Goal: Complete application form: Complete application form

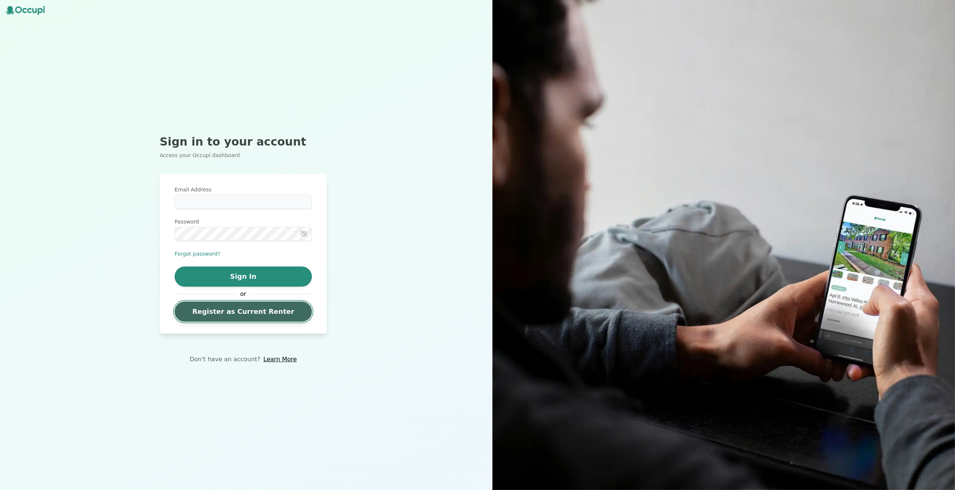
click at [256, 313] on link "Register as Current Renter" at bounding box center [243, 311] width 137 height 20
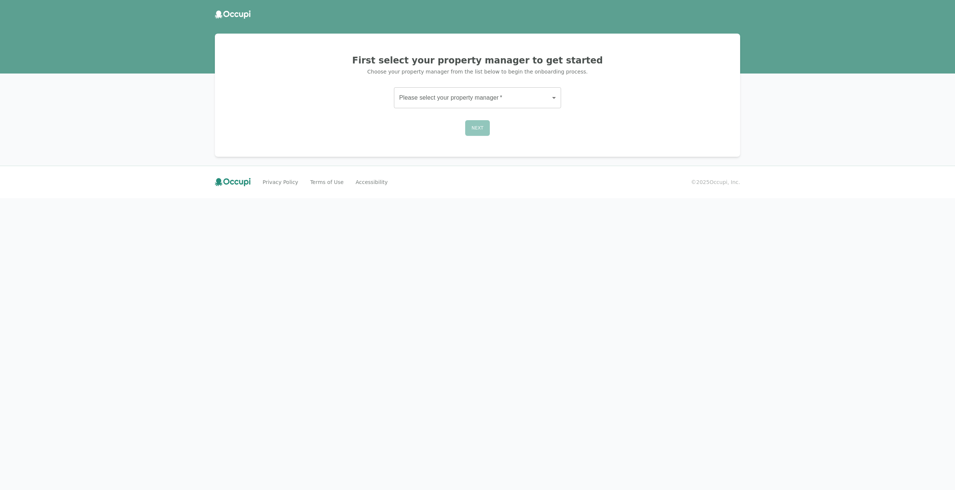
click at [483, 90] on body "First select your property manager to get started Choose your property manager …" at bounding box center [477, 245] width 955 height 490
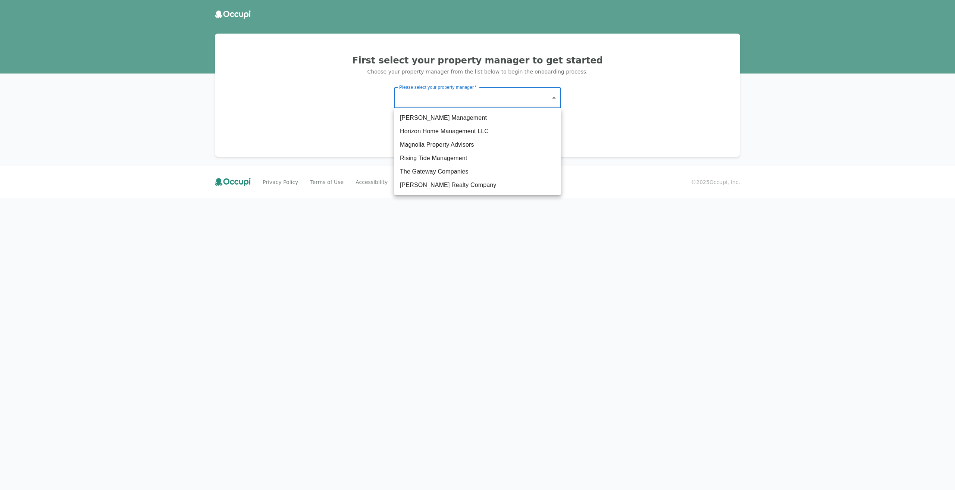
click at [460, 172] on li "The Gateway Companies" at bounding box center [477, 171] width 167 height 13
type input "**********"
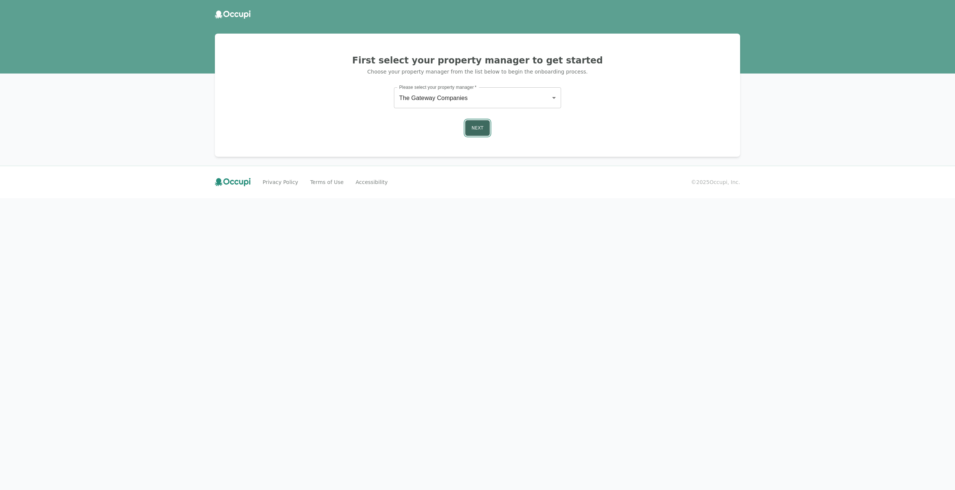
click at [480, 129] on button "Next" at bounding box center [477, 128] width 25 height 16
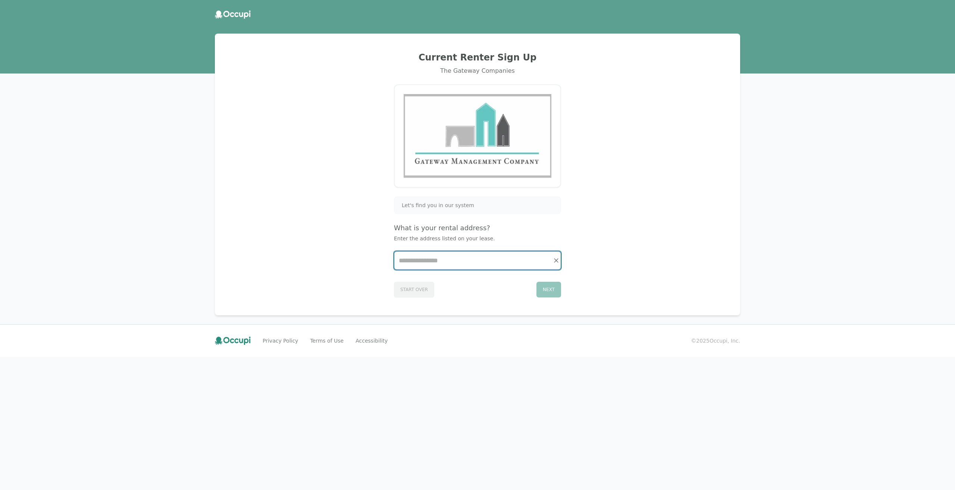
click at [467, 259] on input "Start typing..." at bounding box center [477, 260] width 166 height 18
type input "*"
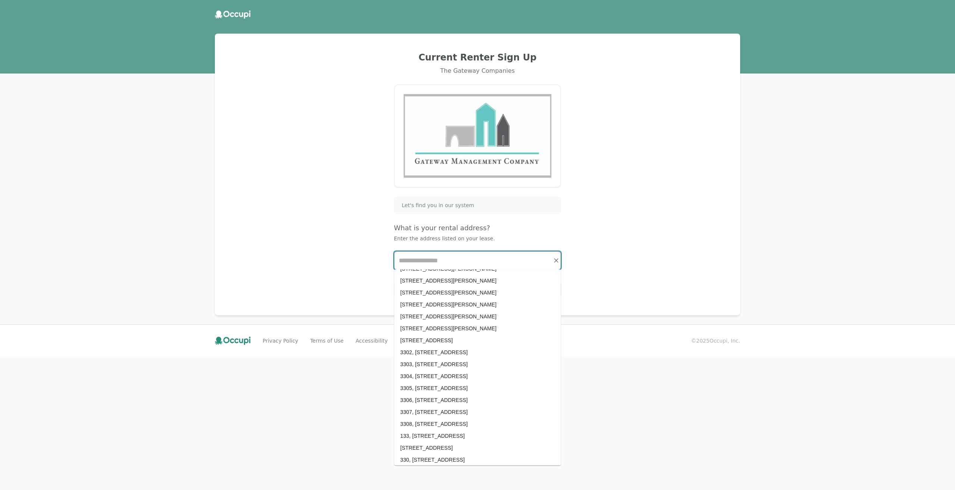
scroll to position [359, 0]
click at [313, 226] on div "Current Renter Sign Up The Gateway Companies Let's find you in our system What …" at bounding box center [477, 175] width 507 height 264
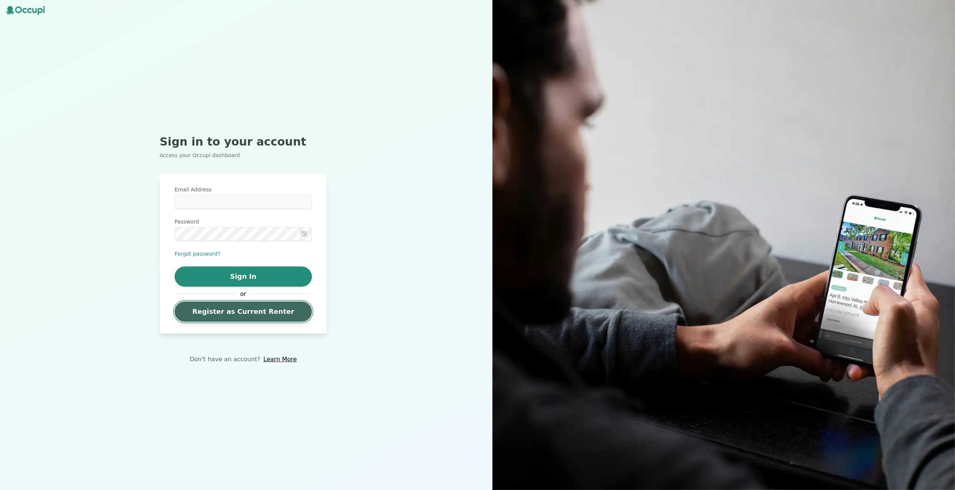
click at [269, 310] on link "Register as Current Renter" at bounding box center [243, 311] width 137 height 20
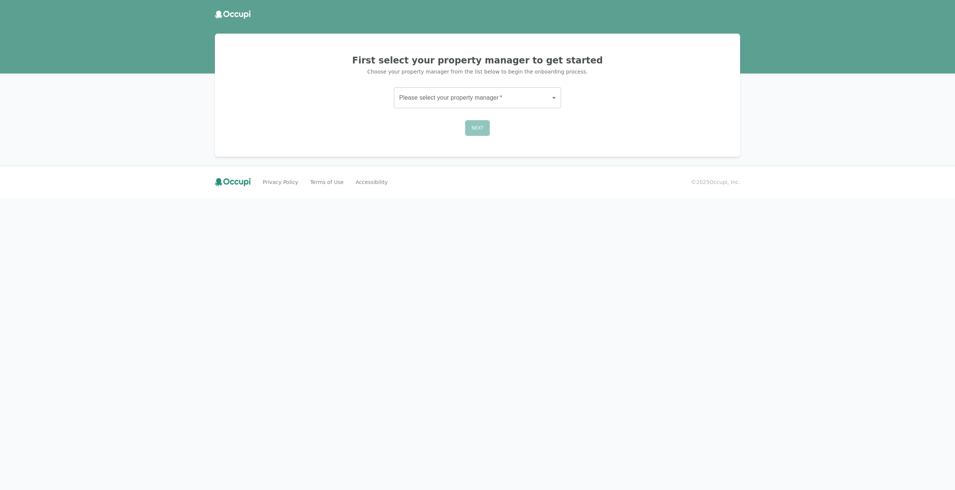
click at [460, 99] on body "First select your property manager to get started Choose your property manager …" at bounding box center [477, 245] width 955 height 490
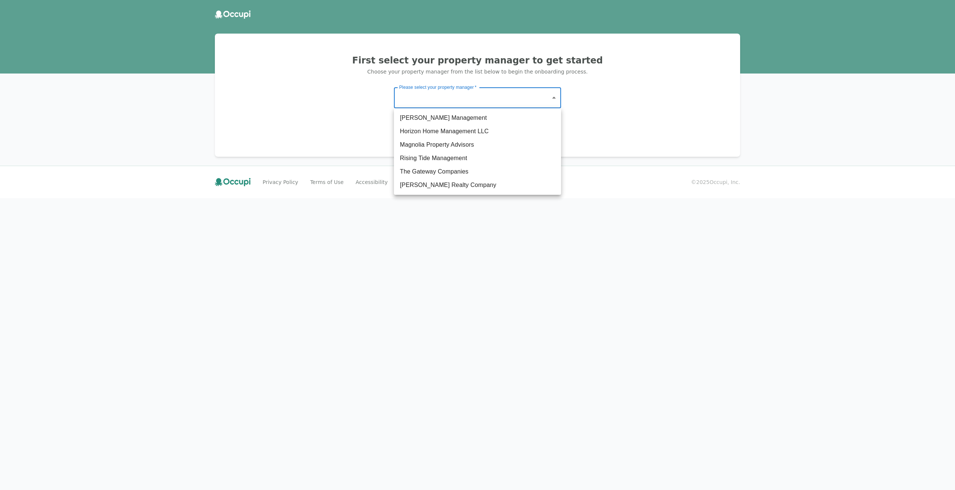
click at [449, 118] on li "[PERSON_NAME] Management" at bounding box center [477, 117] width 167 height 13
type input "*******"
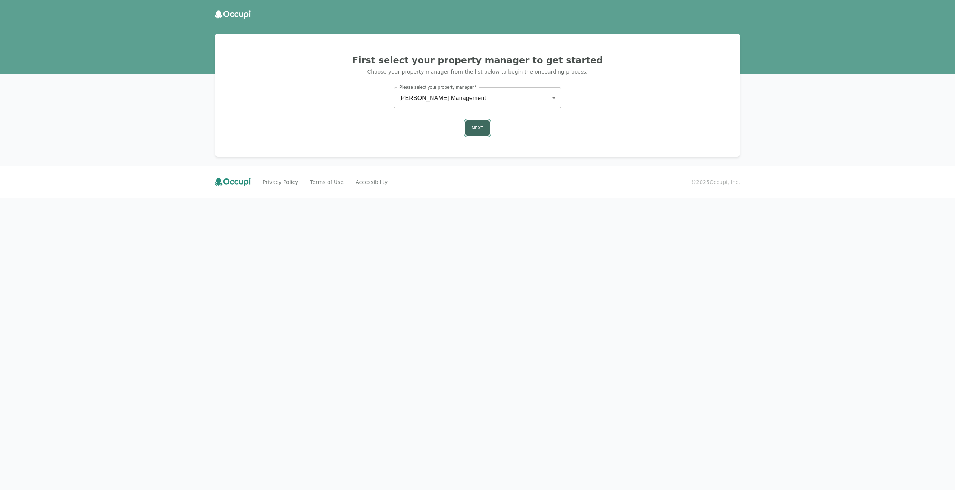
click at [473, 132] on button "Next" at bounding box center [477, 128] width 25 height 16
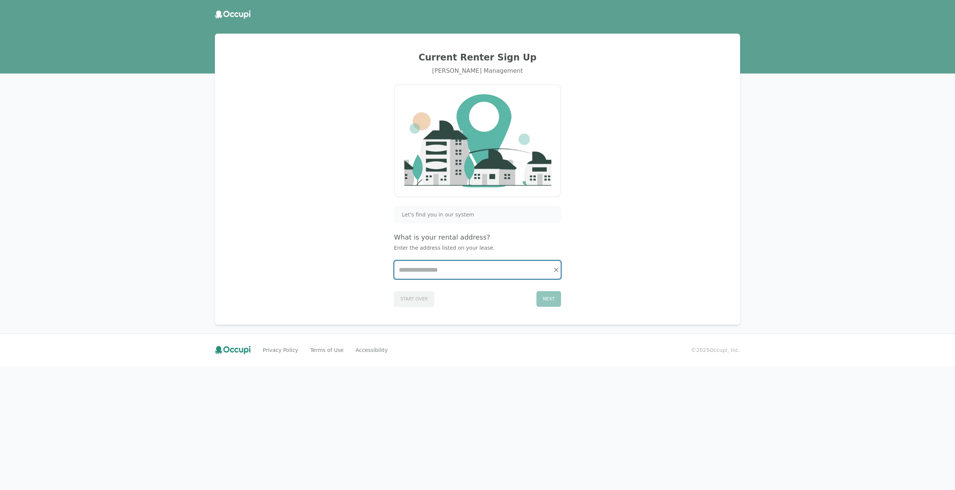
click at [450, 268] on input "Start typing..." at bounding box center [477, 270] width 166 height 18
type input "*"
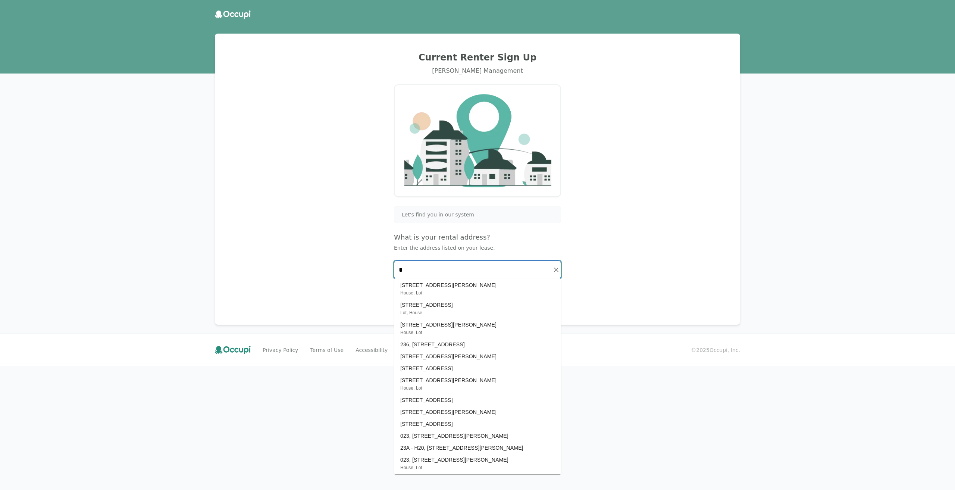
scroll to position [920, 0]
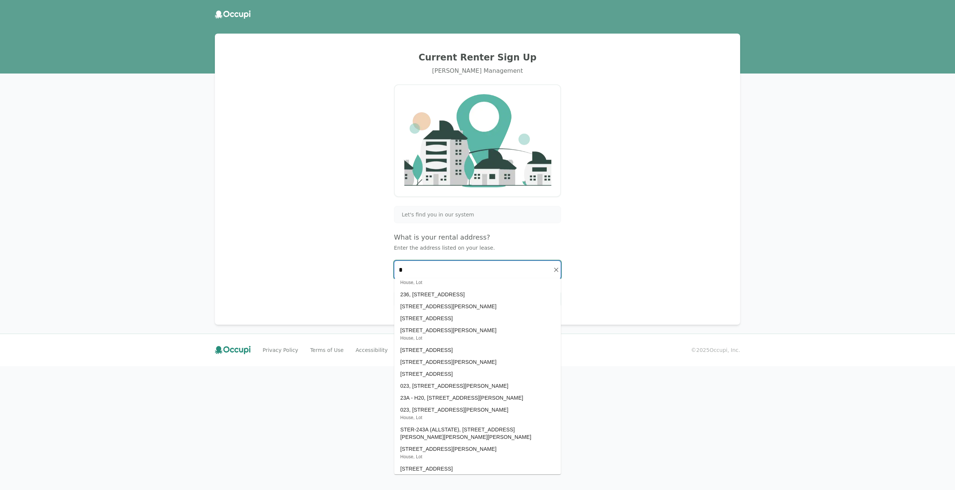
type input "*"
click at [245, 197] on div "Current Renter Sign Up [PERSON_NAME] Management Let's find you in our system Wh…" at bounding box center [477, 179] width 507 height 273
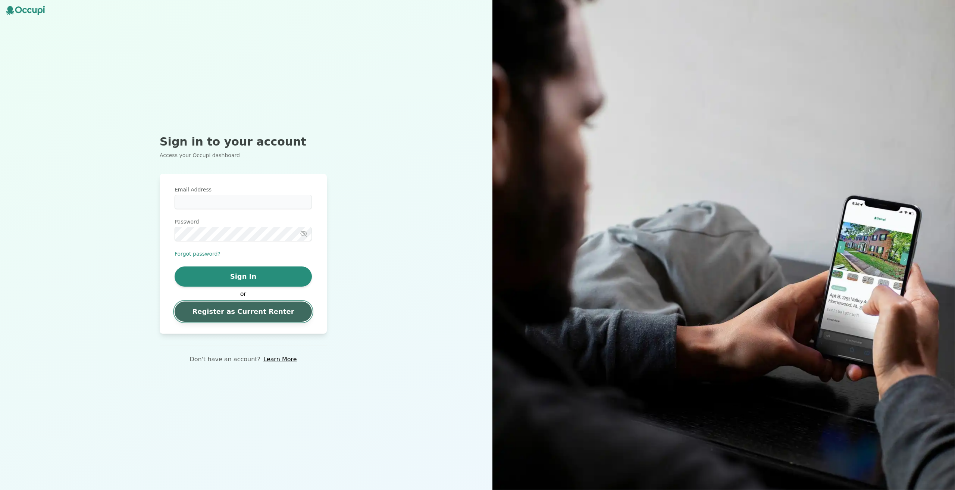
click at [244, 304] on link "Register as Current Renter" at bounding box center [243, 311] width 137 height 20
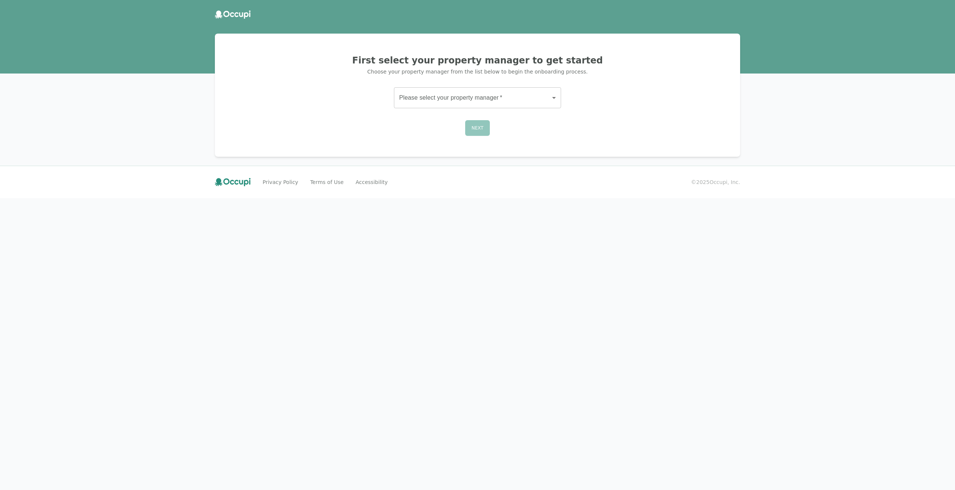
click at [463, 86] on div "First select your property manager to get started Choose your property manager …" at bounding box center [477, 95] width 507 height 105
click at [462, 96] on body "First select your property manager to get started Choose your property manager …" at bounding box center [477, 245] width 955 height 490
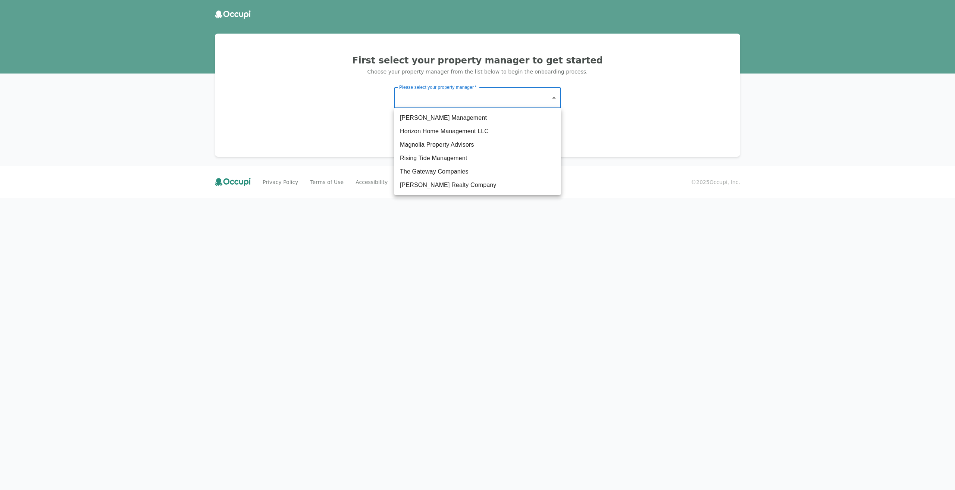
click at [452, 143] on li "Magnolia Property Advisors" at bounding box center [477, 144] width 167 height 13
type input "**********"
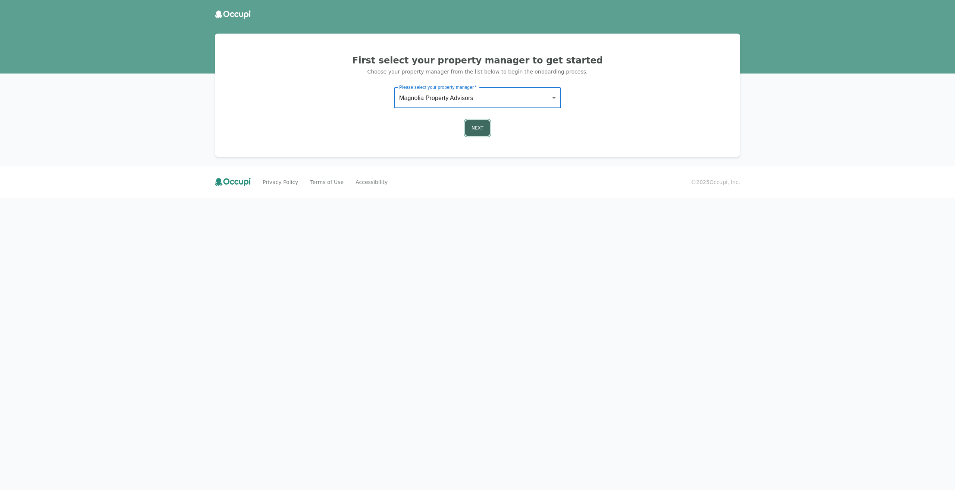
click at [476, 130] on button "Next" at bounding box center [477, 128] width 25 height 16
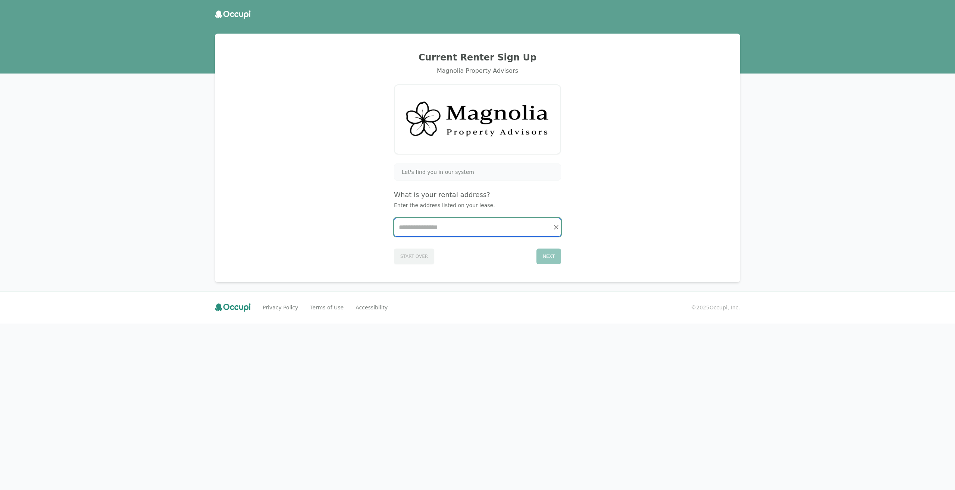
click at [426, 232] on input "Start typing..." at bounding box center [477, 227] width 166 height 18
type input "*"
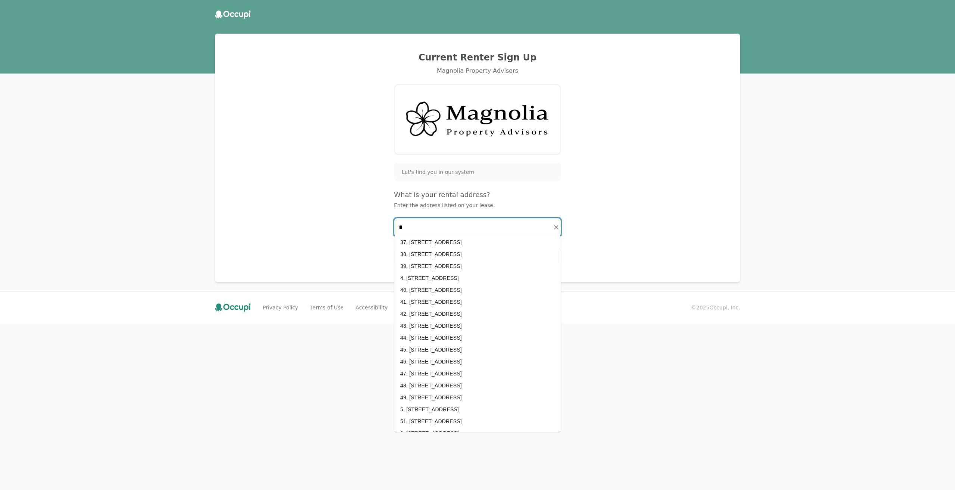
scroll to position [1003, 0]
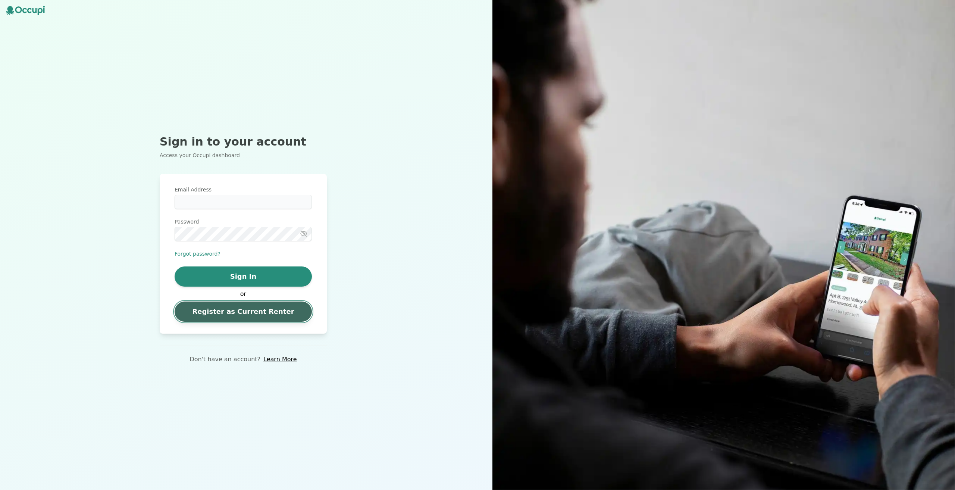
click at [242, 313] on link "Register as Current Renter" at bounding box center [243, 311] width 137 height 20
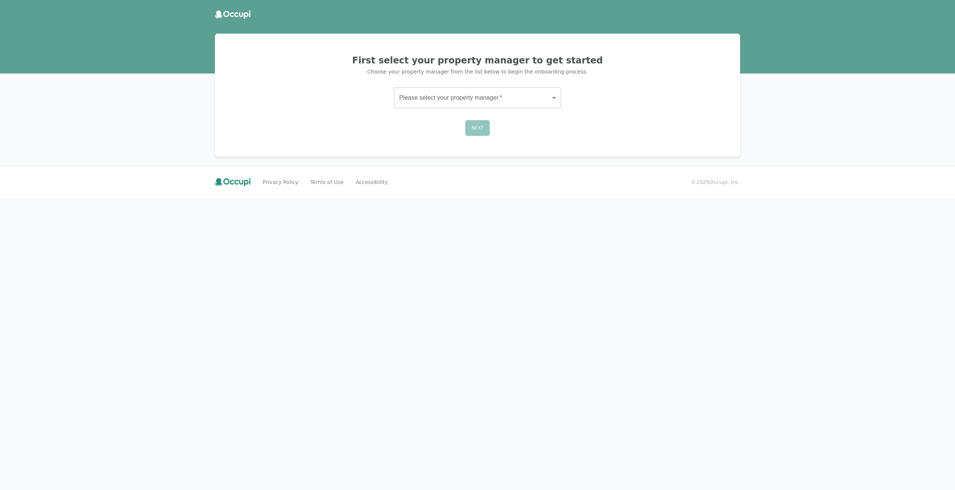
click at [460, 103] on body "First select your property manager to get started Choose your property manager …" at bounding box center [477, 245] width 955 height 490
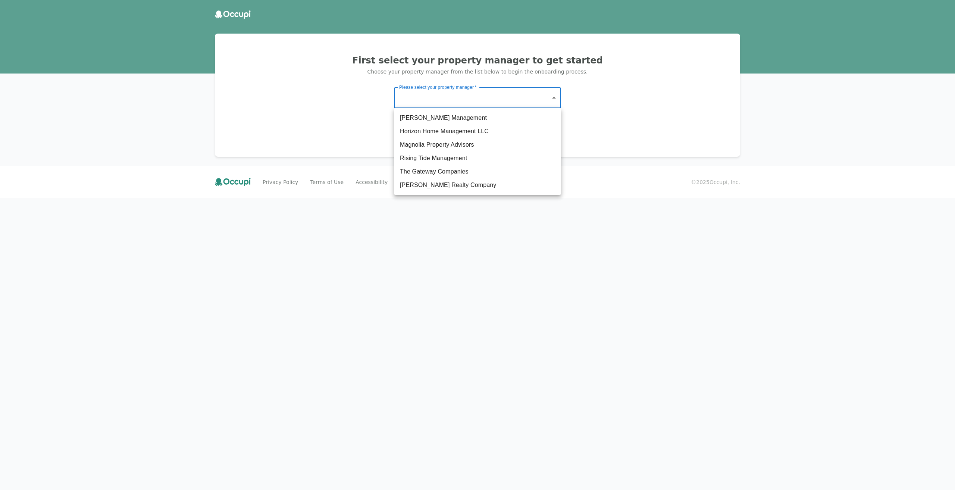
click at [460, 154] on li "Rising Tide Management" at bounding box center [477, 157] width 167 height 13
type input "**********"
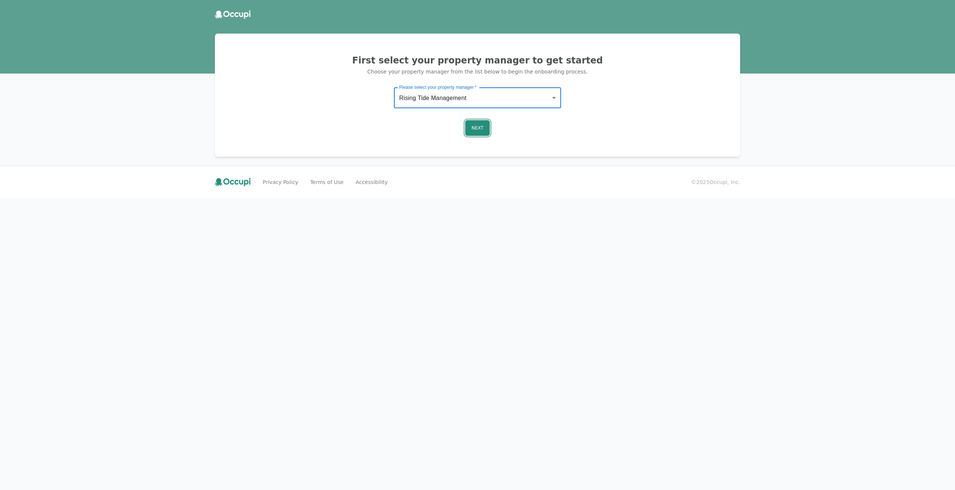
click at [472, 130] on button "Next" at bounding box center [477, 128] width 25 height 16
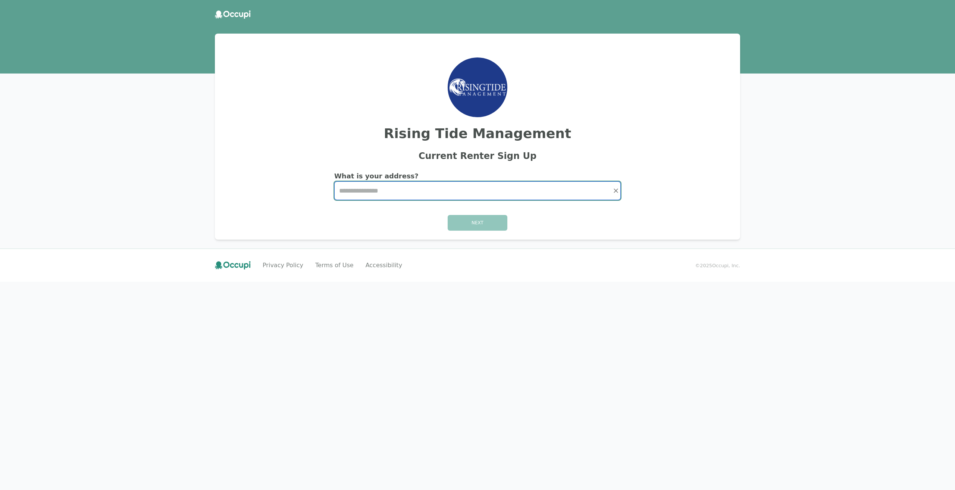
click at [422, 193] on input "Start typing..." at bounding box center [478, 191] width 286 height 18
type input "*"
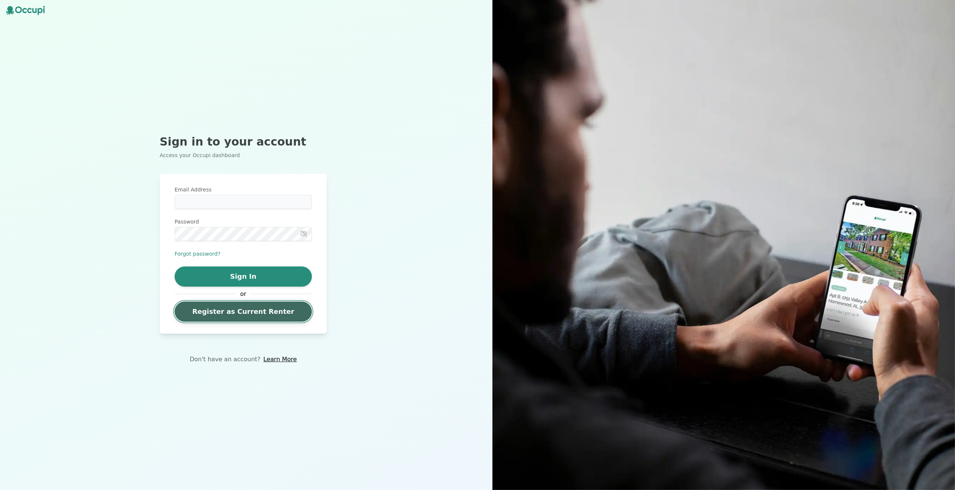
click at [241, 308] on link "Register as Current Renter" at bounding box center [243, 311] width 137 height 20
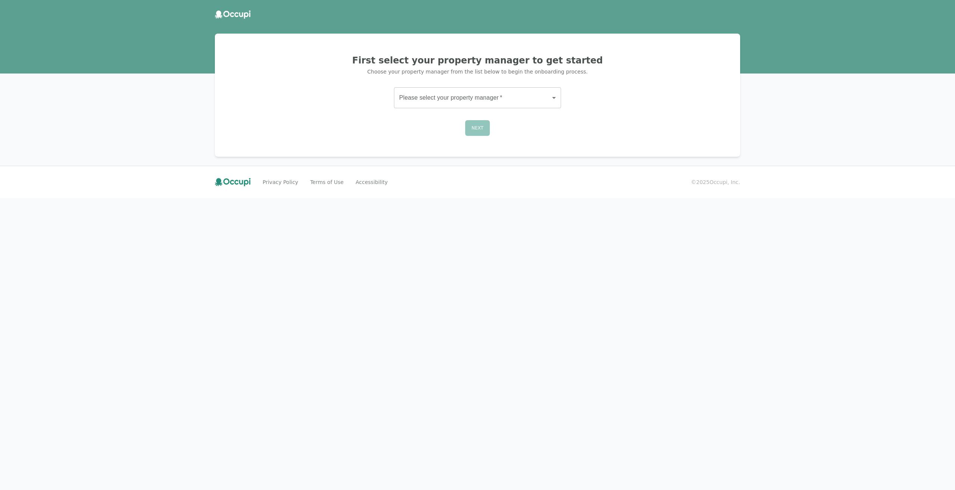
click at [454, 100] on body "First select your property manager to get started Choose your property manager …" at bounding box center [477, 245] width 955 height 490
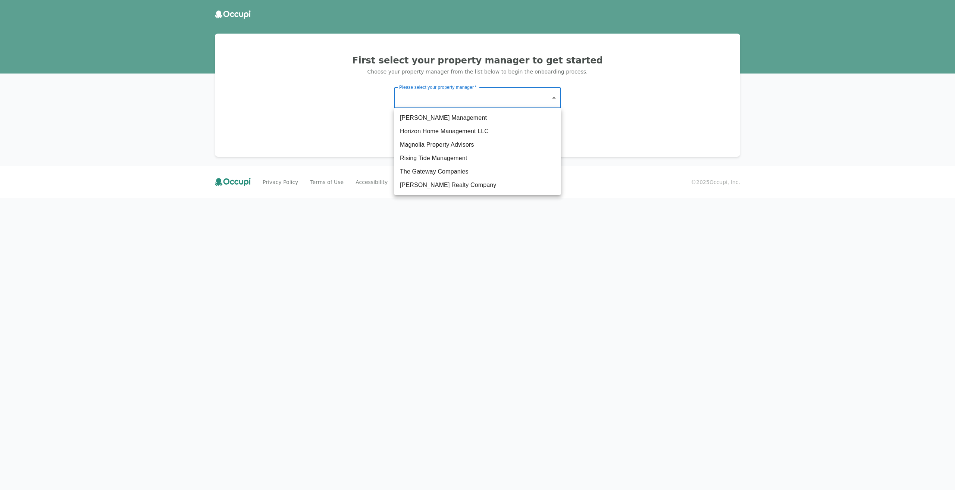
click at [455, 174] on li "The Gateway Companies" at bounding box center [477, 171] width 167 height 13
type input "**********"
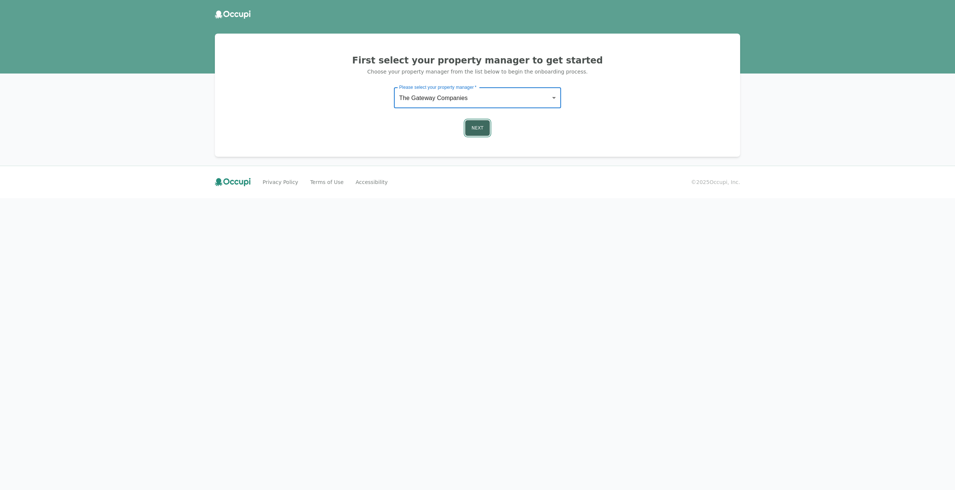
click at [475, 132] on button "Next" at bounding box center [477, 128] width 25 height 16
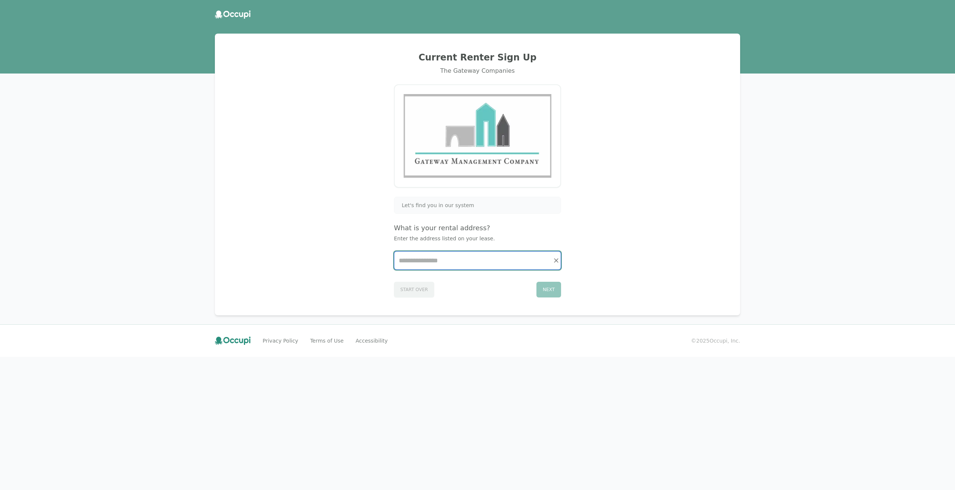
click at [435, 260] on input "Start typing..." at bounding box center [477, 260] width 166 height 18
type input "*"
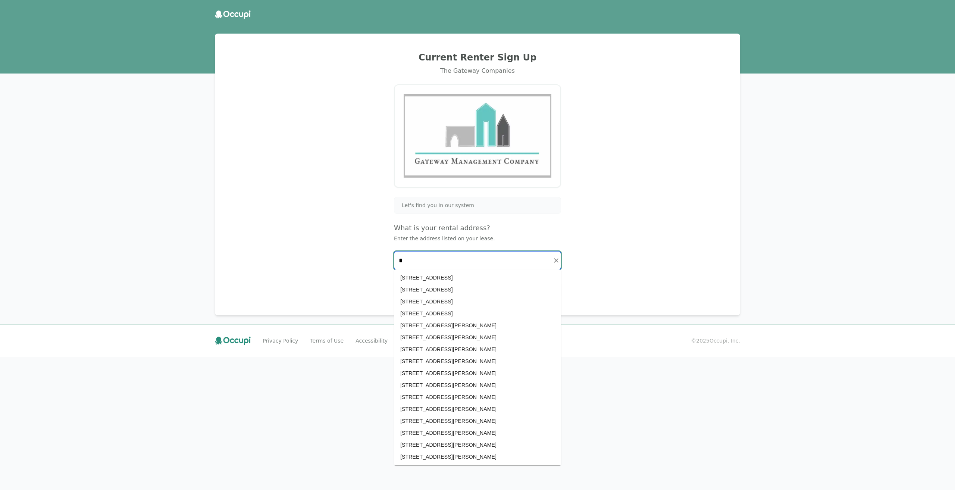
scroll to position [1003, 0]
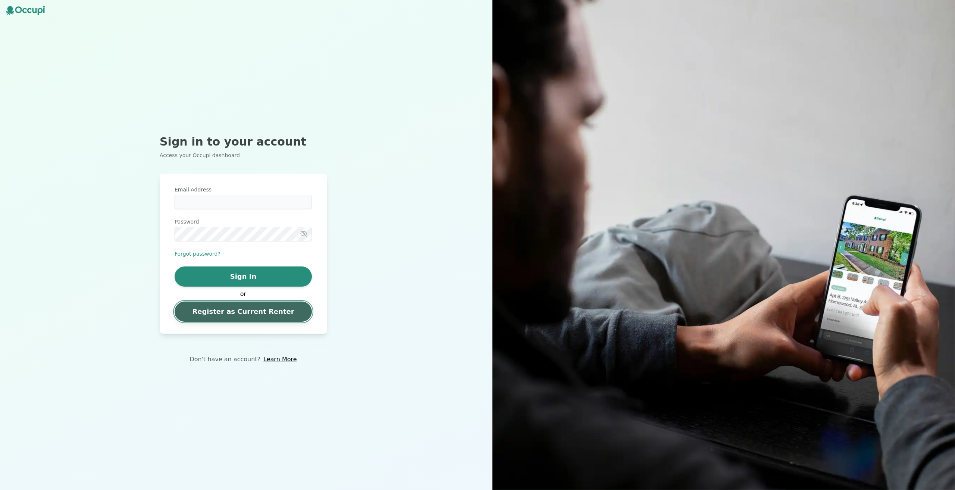
click at [242, 306] on link "Register as Current Renter" at bounding box center [243, 311] width 137 height 20
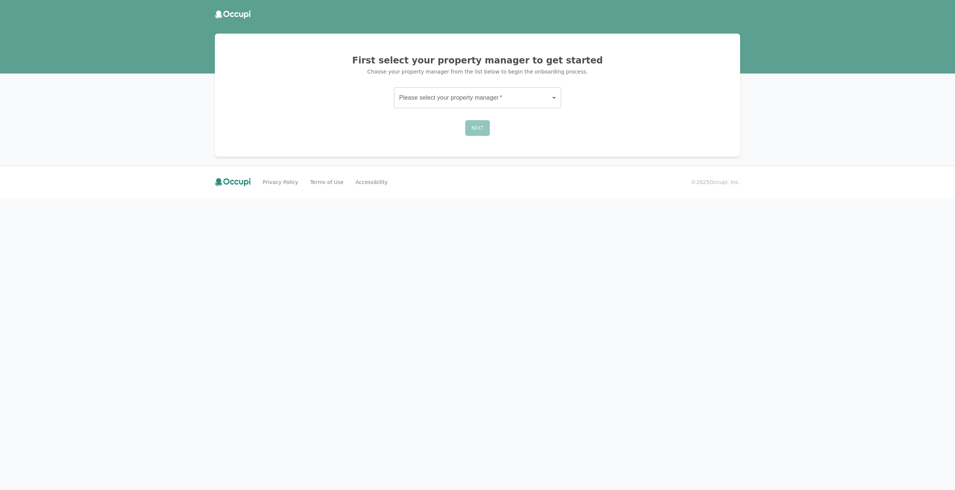
click at [441, 93] on body "First select your property manager to get started Choose your property manager …" at bounding box center [477, 245] width 955 height 490
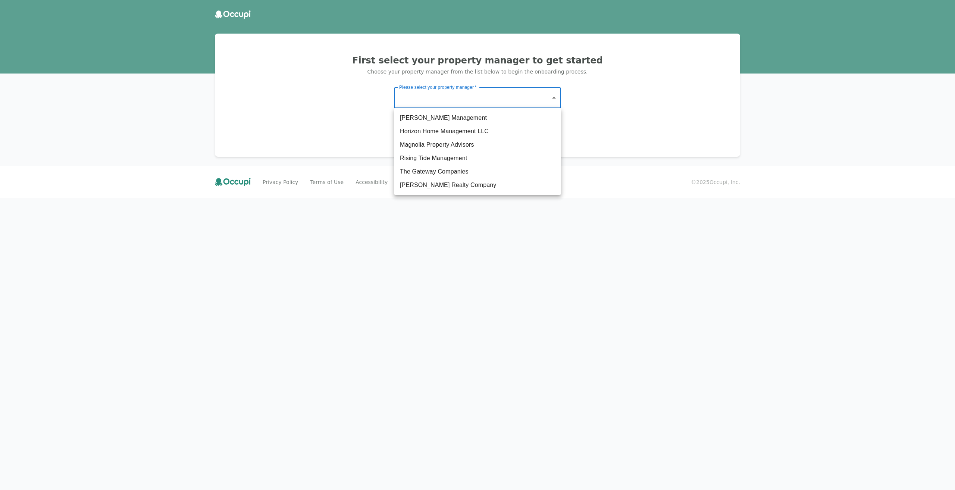
click at [458, 187] on li "[PERSON_NAME] Realty Company" at bounding box center [477, 184] width 167 height 13
type input "**********"
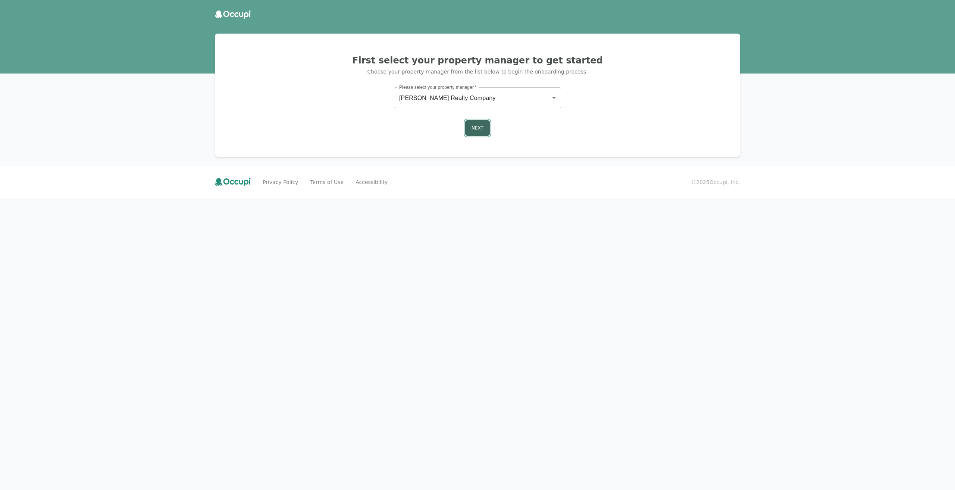
click at [472, 133] on button "Next" at bounding box center [477, 128] width 25 height 16
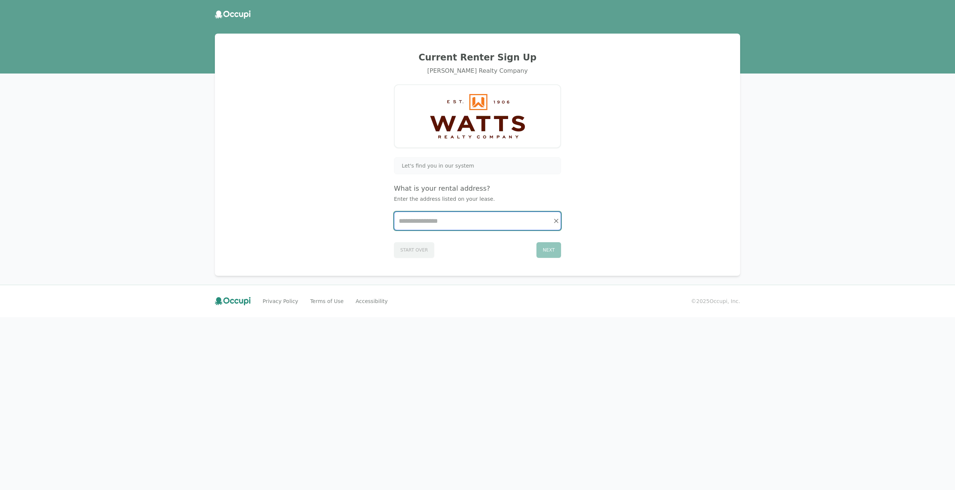
click at [442, 225] on input "Start typing..." at bounding box center [477, 221] width 166 height 18
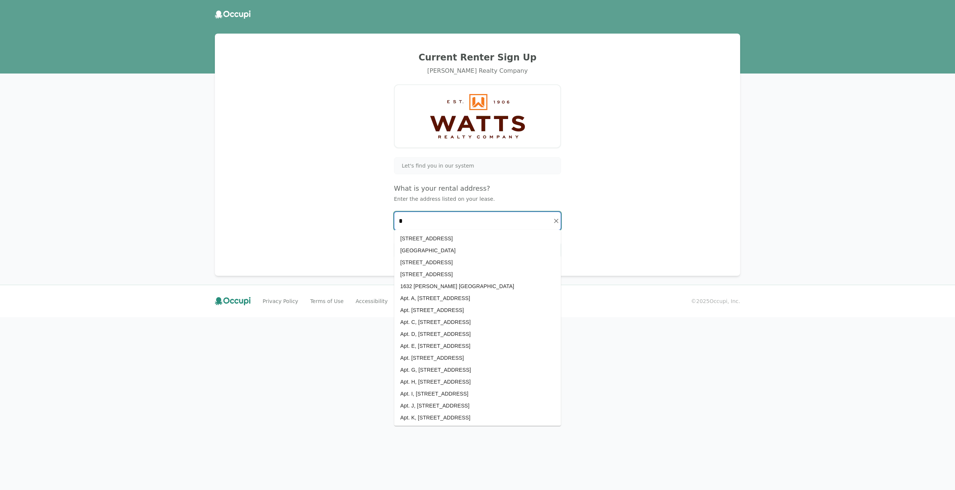
scroll to position [911, 0]
type input "*"
click at [143, 34] on div "Current Renter Sign Up [PERSON_NAME] Realty Company Let's find you in our syste…" at bounding box center [477, 245] width 955 height 490
